Goal: Information Seeking & Learning: Learn about a topic

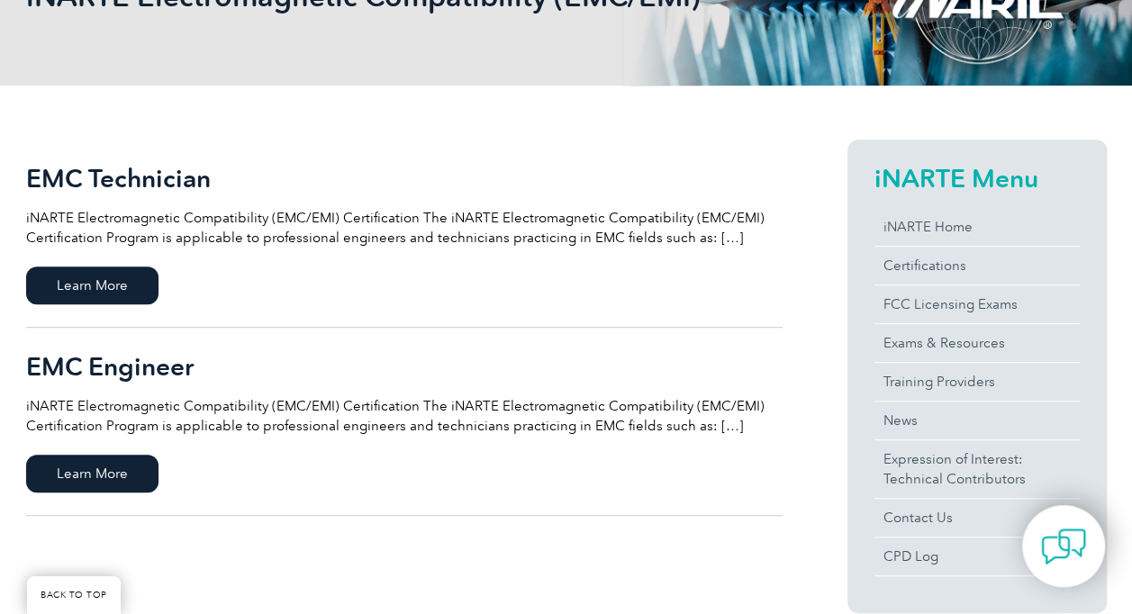
scroll to position [320, 0]
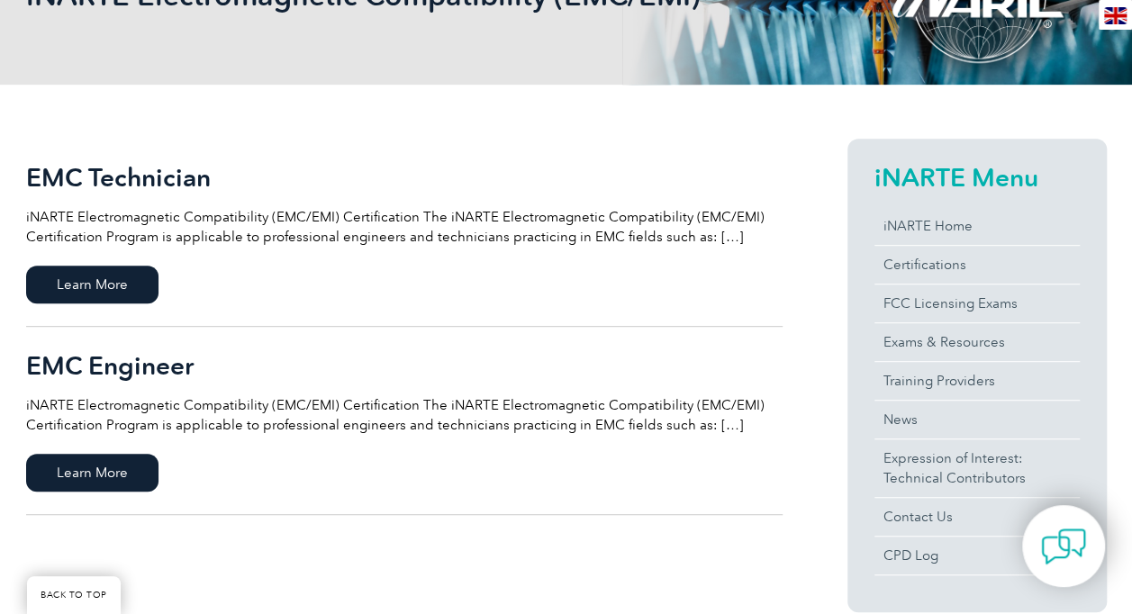
click at [714, 227] on p "iNARTE Electromagnetic Compatibility (EMC/EMI) Certification The iNARTE Electro…" at bounding box center [404, 227] width 756 height 40
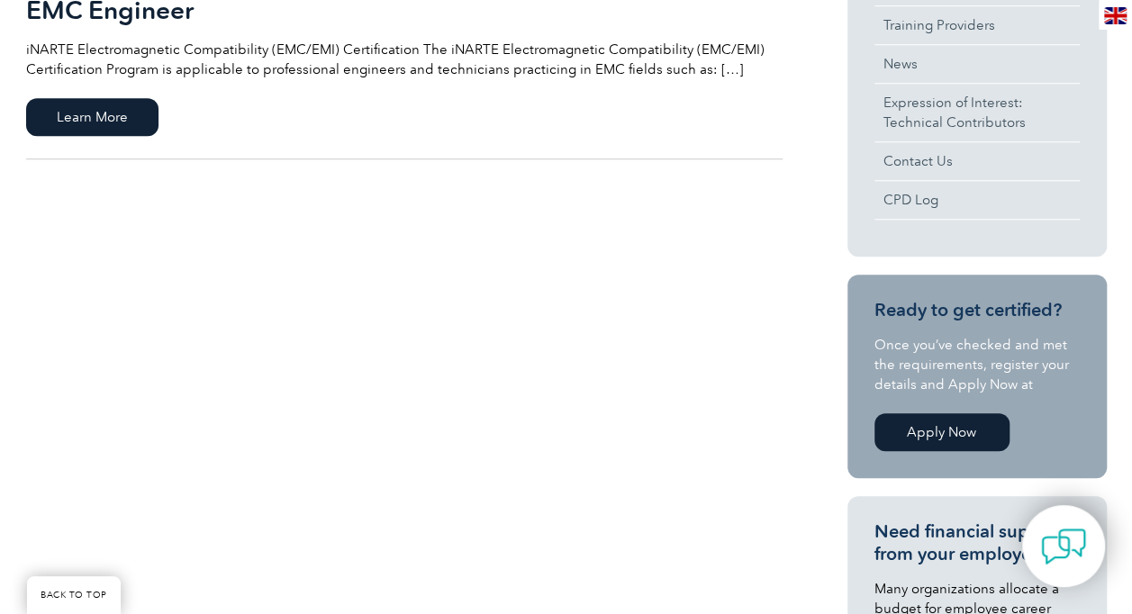
scroll to position [676, 0]
click at [131, 103] on span "Learn More" at bounding box center [92, 116] width 132 height 38
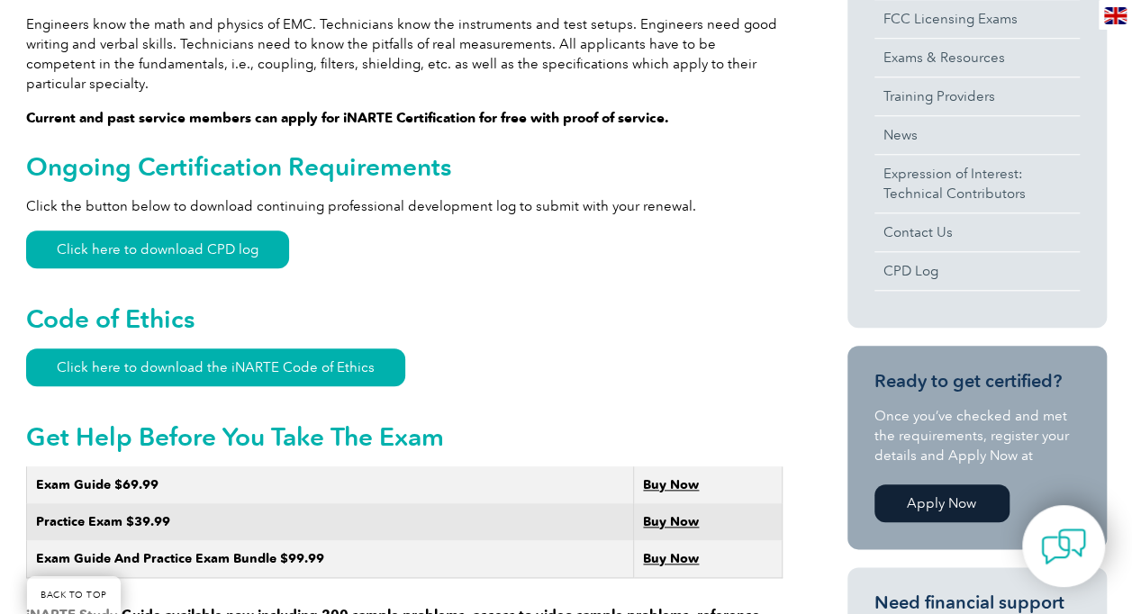
scroll to position [734, 0]
